Goal: Information Seeking & Learning: Learn about a topic

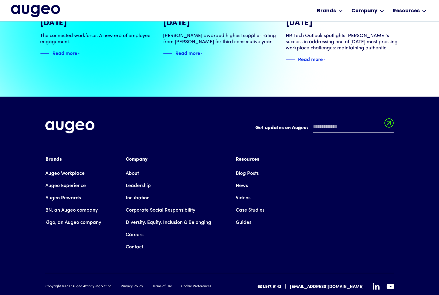
scroll to position [1386, 0]
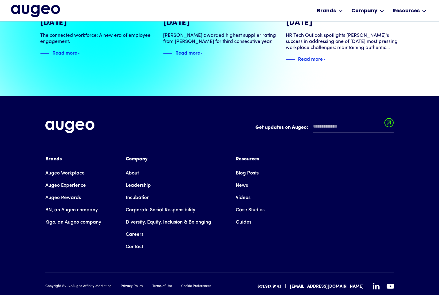
click at [130, 167] on link "About" at bounding box center [132, 173] width 13 height 12
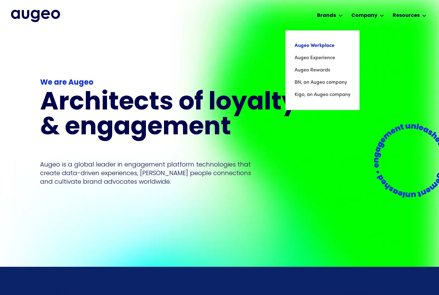
click at [322, 46] on link "Augeo Workplace" at bounding box center [323, 46] width 56 height 12
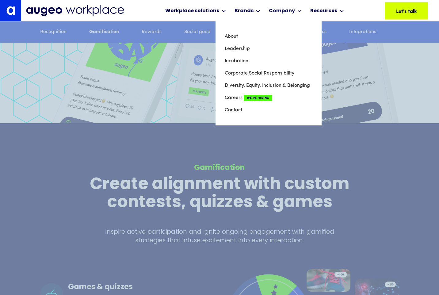
scroll to position [1378, 0]
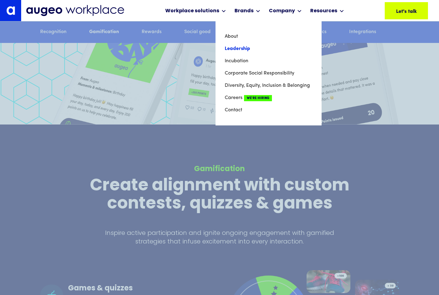
click at [242, 49] on link "Leadership" at bounding box center [269, 49] width 88 height 12
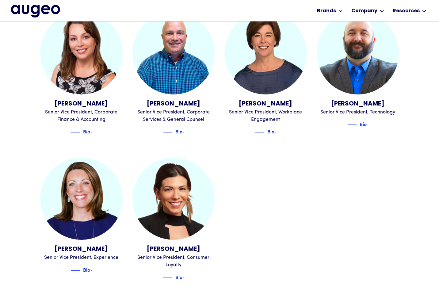
scroll to position [689, 0]
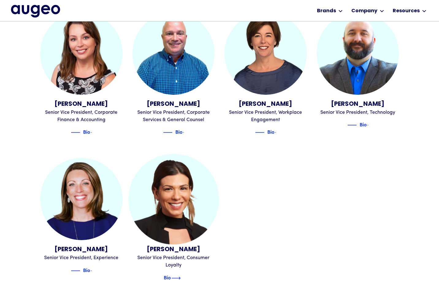
click at [171, 274] on div "Bio" at bounding box center [167, 277] width 7 height 7
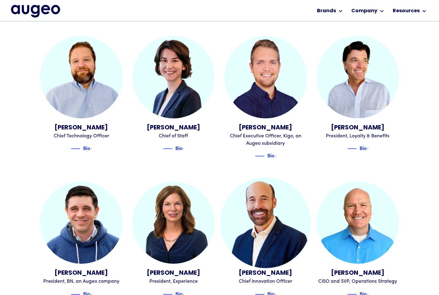
scroll to position [383, 0]
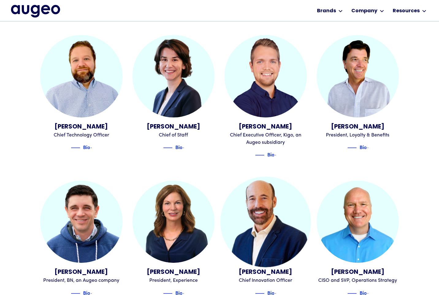
click at [267, 217] on img at bounding box center [266, 221] width 90 height 90
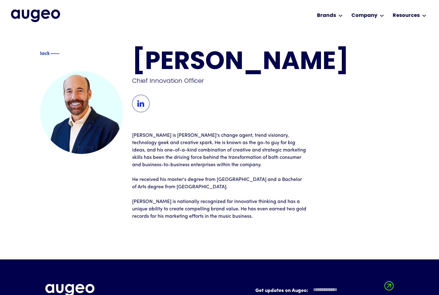
click at [141, 102] on img at bounding box center [140, 103] width 17 height 17
